Goal: Communication & Community: Answer question/provide support

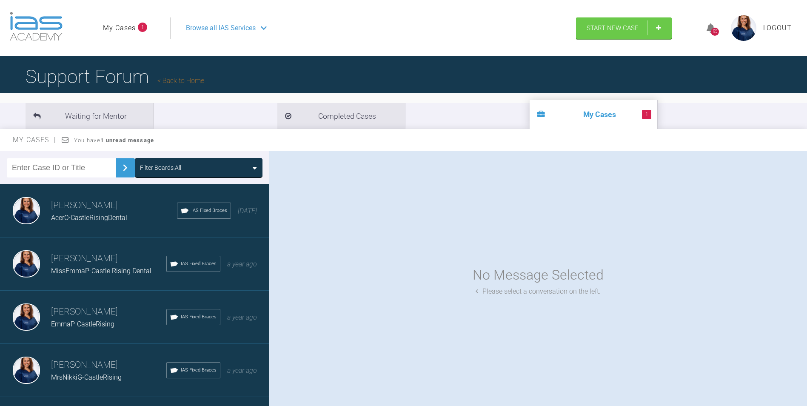
click at [109, 207] on h3 "Kinga Maciejewska" at bounding box center [114, 205] width 126 height 14
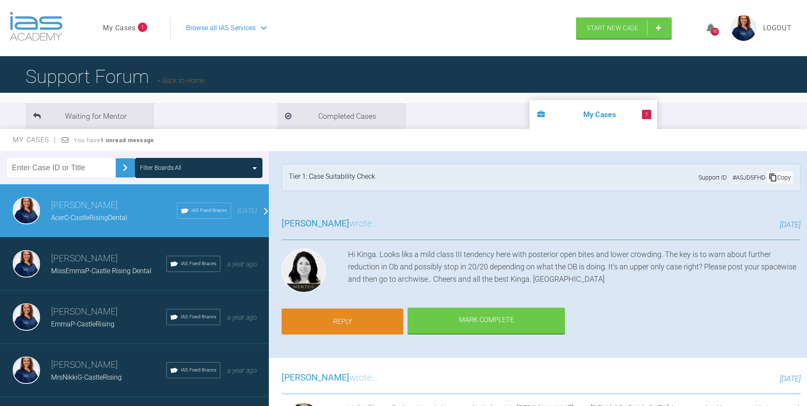
click at [363, 320] on link "Reply" at bounding box center [343, 321] width 122 height 26
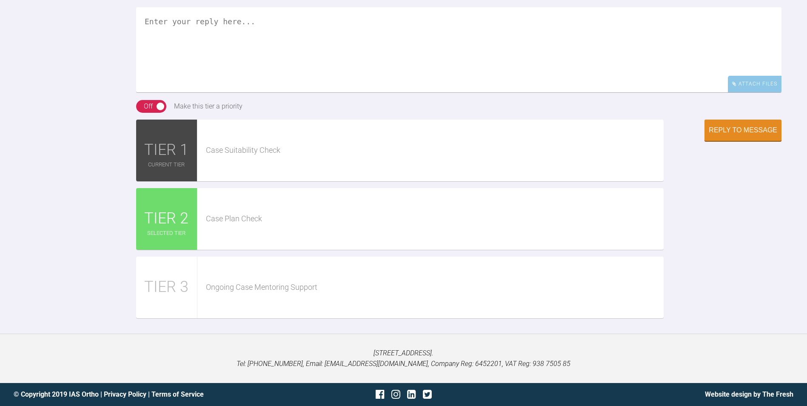
scroll to position [1196, 0]
click at [147, 74] on textarea at bounding box center [458, 49] width 645 height 85
paste textarea "https://iaslab.co.uk/OnyxTest/Viewer/main.html?mlink=https://iaslab.co.uk/OnyxT…"
click at [141, 87] on textarea "https://iaslab.co.uk/OnyxTest/Viewer/main.html?mlink=https://iaslab.co.uk/OnyxT…" at bounding box center [458, 49] width 645 height 85
click at [668, 69] on textarea "https://iaslab.co.uk/OnyxTest/Viewer/main.html?mlink=https://iaslab.co.uk/OnyxT…" at bounding box center [458, 49] width 645 height 85
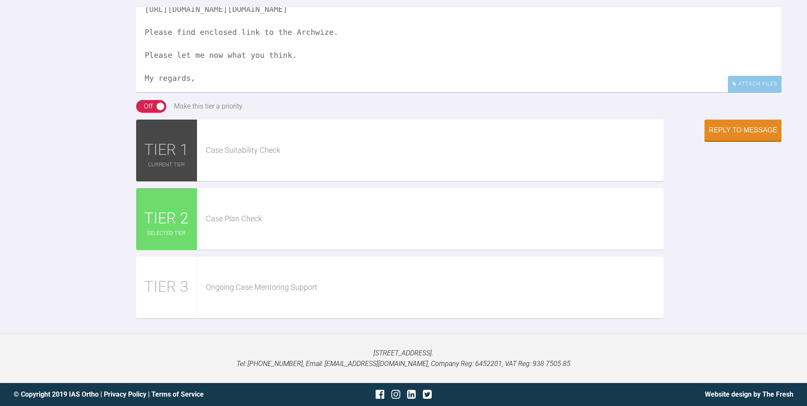
scroll to position [37, 0]
type textarea "https://iaslab.co.uk/OnyxTest/Viewer/main.html?mlink=https://iaslab.co.uk/OnyxT…"
click at [744, 135] on div "Reply to Message" at bounding box center [743, 131] width 69 height 8
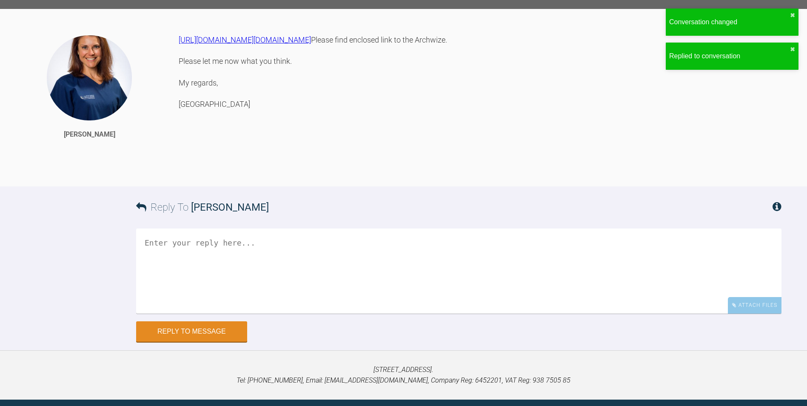
scroll to position [1259, 0]
